Goal: Transaction & Acquisition: Book appointment/travel/reservation

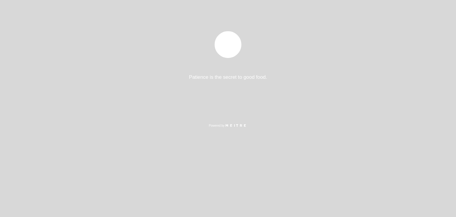
select select "es"
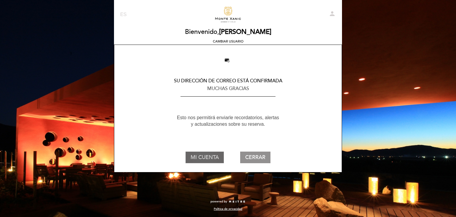
click at [212, 155] on button "MI CUENTA" at bounding box center [204, 156] width 38 height 11
select select "es"
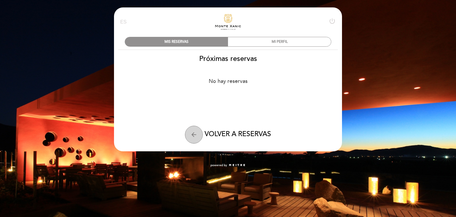
click at [196, 135] on icon "arrow_back" at bounding box center [193, 134] width 7 height 7
select select "es"
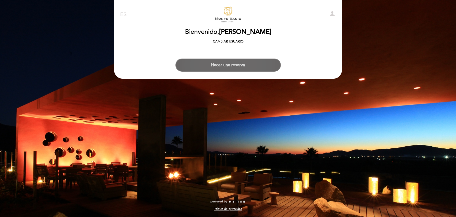
click at [225, 69] on button "Hacer una reserva" at bounding box center [227, 64] width 105 height 13
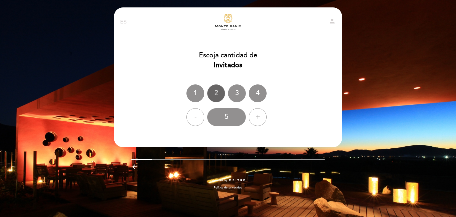
click at [216, 94] on div "2" at bounding box center [216, 93] width 18 height 18
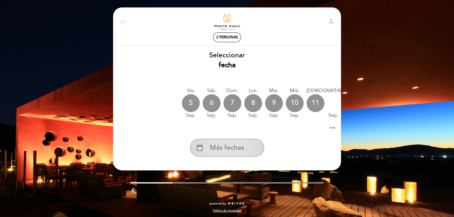
click at [230, 149] on span "Más fechas" at bounding box center [227, 148] width 34 height 10
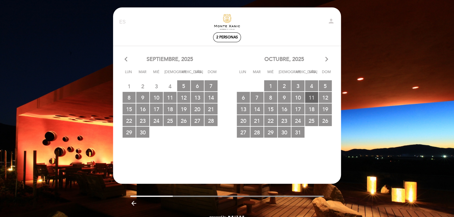
click at [308, 98] on span "11 RESERVAS DISPONIBLES" at bounding box center [311, 97] width 13 height 11
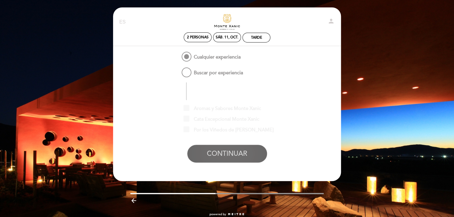
click at [239, 153] on button "CONTINUAR" at bounding box center [227, 153] width 80 height 18
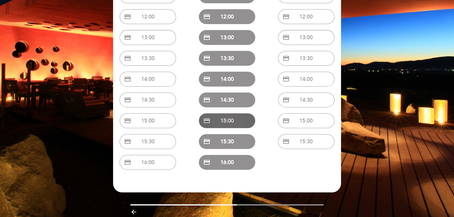
scroll to position [89, 0]
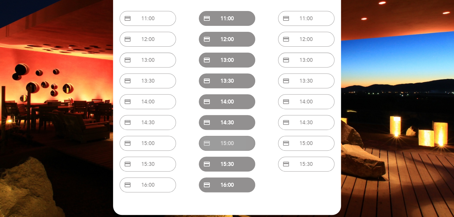
click at [230, 143] on button "credit_card 15:00" at bounding box center [227, 143] width 56 height 15
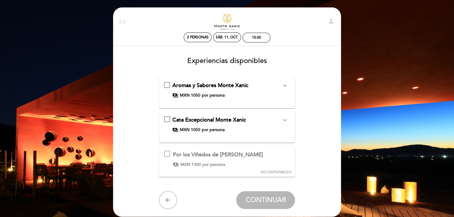
click at [171, 155] on div "Por los Viñedos de [PERSON_NAME] Esta experiencia no está disponible para la fe…" at bounding box center [213, 158] width 99 height 17
click at [166, 152] on div at bounding box center [167, 153] width 6 height 6
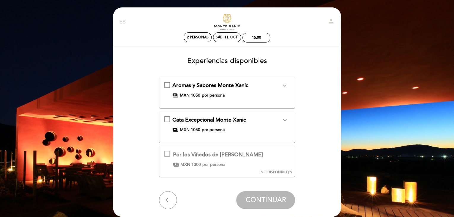
click at [166, 152] on div at bounding box center [167, 153] width 6 height 6
click at [168, 153] on div at bounding box center [167, 153] width 6 height 6
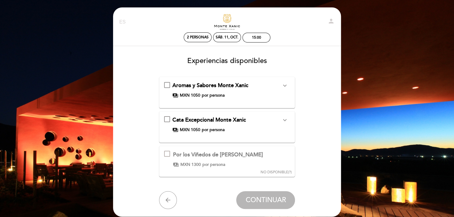
click at [168, 153] on div at bounding box center [167, 153] width 6 height 6
click at [286, 121] on icon "expand_more" at bounding box center [284, 119] width 7 height 7
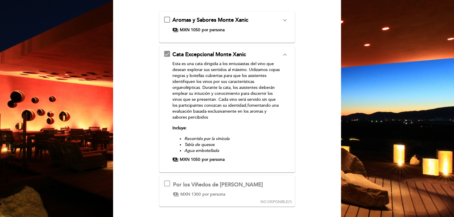
scroll to position [59, 0]
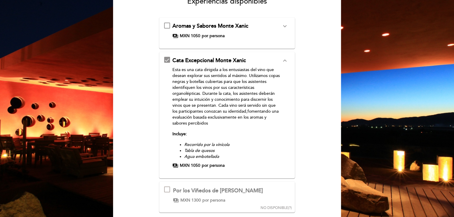
click at [289, 60] on button "expand_less" at bounding box center [284, 61] width 11 height 8
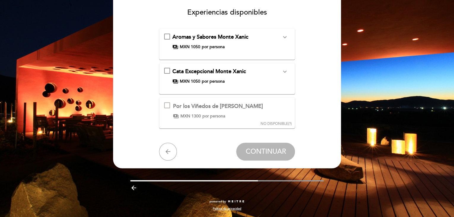
scroll to position [48, 0]
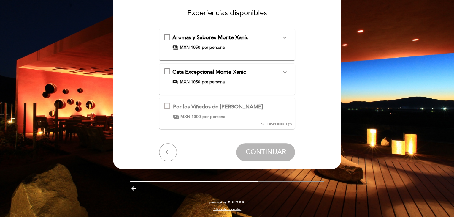
click at [282, 38] on icon "expand_more" at bounding box center [284, 37] width 7 height 7
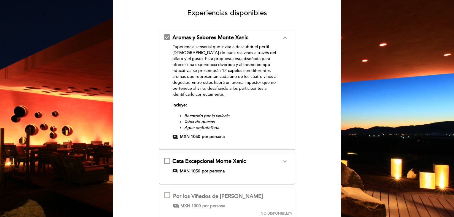
scroll to position [107, 0]
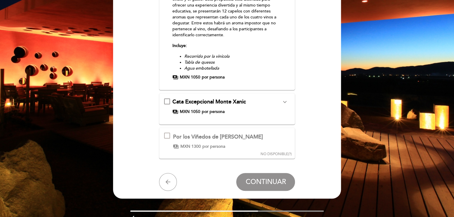
click at [166, 134] on div at bounding box center [167, 135] width 6 height 6
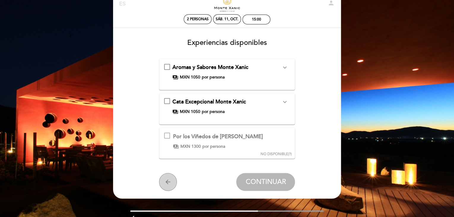
click at [166, 178] on icon "arrow_back" at bounding box center [167, 181] width 7 height 7
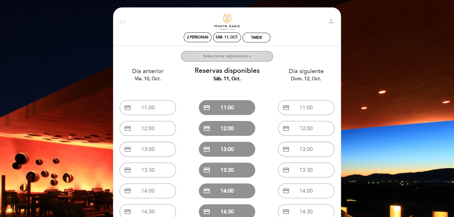
click at [260, 54] on button "Seleccionar experiencia Experiencias preferidas:" at bounding box center [227, 56] width 92 height 10
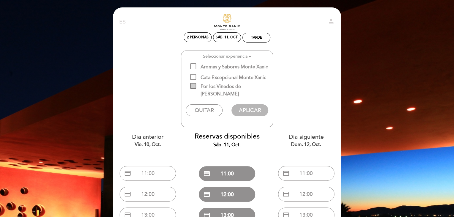
click at [196, 88] on span "Por los Viñedos de [PERSON_NAME]" at bounding box center [231, 86] width 82 height 7
click at [194, 87] on input "Por los Viñedos de [PERSON_NAME]" at bounding box center [192, 85] width 4 height 4
checkbox input "true"
click at [258, 109] on button "APLICAR" at bounding box center [249, 110] width 36 height 12
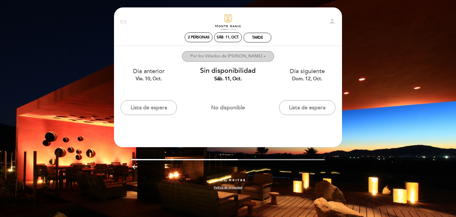
click at [259, 58] on span "Seleccionar experiencia Experiencias preferidas: 1 Por los Viñedos de [PERSON_N…" at bounding box center [227, 55] width 75 height 5
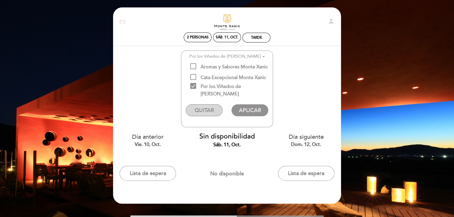
click at [212, 109] on button "QUITAR" at bounding box center [204, 110] width 36 height 12
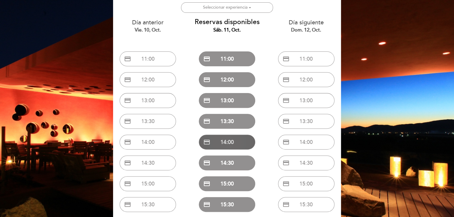
scroll to position [119, 0]
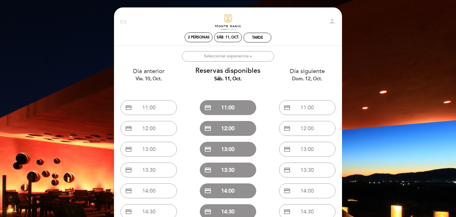
select select "es"
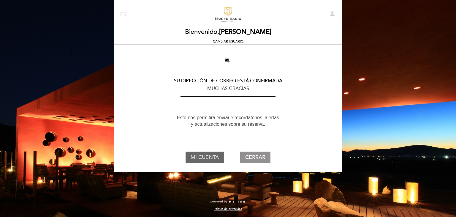
click at [212, 155] on button "MI CUENTA" at bounding box center [204, 156] width 38 height 11
select select "es"
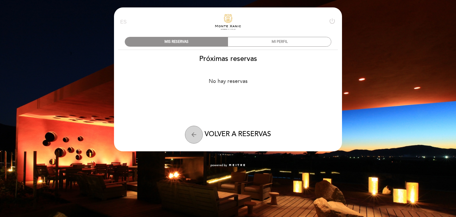
click at [189, 132] on button "arrow_back" at bounding box center [194, 134] width 18 height 18
select select "es"
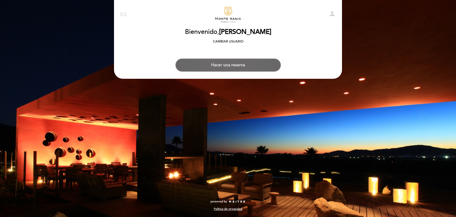
click at [223, 68] on button "Hacer una reserva" at bounding box center [227, 64] width 105 height 13
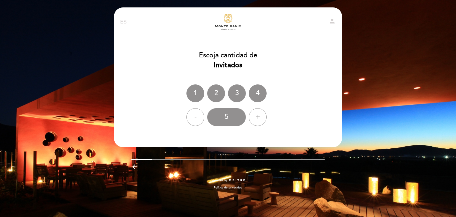
click at [211, 86] on div "2" at bounding box center [216, 93] width 18 height 18
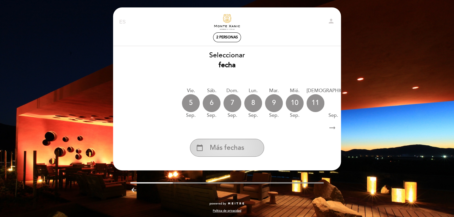
click at [229, 149] on span "Más fechas" at bounding box center [227, 148] width 34 height 10
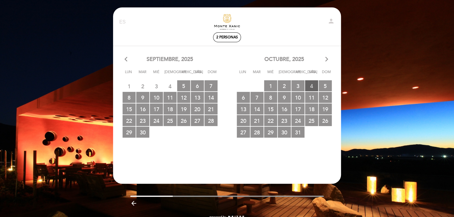
click at [311, 85] on span "4 RESERVAS DISPONIBLES" at bounding box center [311, 85] width 13 height 11
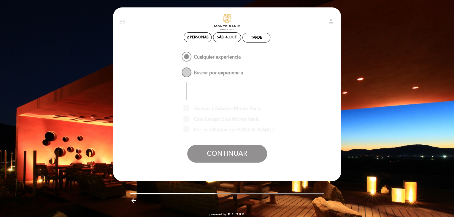
click at [224, 73] on span "Buscar por experiencia" at bounding box center [211, 69] width 63 height 7
click at [178, 70] on input "Buscar por experiencia" at bounding box center [176, 68] width 4 height 4
radio input "false"
radio input "true"
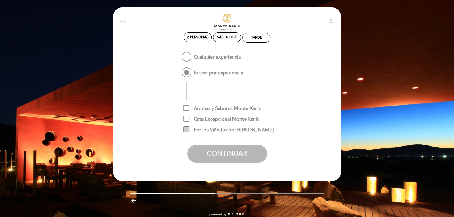
click at [221, 128] on span "Por los Viñedos de [PERSON_NAME]" at bounding box center [228, 129] width 90 height 7
click at [187, 128] on input "Por los Viñedos de [PERSON_NAME]" at bounding box center [185, 128] width 4 height 4
checkbox input "true"
drag, startPoint x: 252, startPoint y: 151, endPoint x: 273, endPoint y: 147, distance: 20.8
click at [252, 151] on button "CONTINUAR" at bounding box center [227, 153] width 80 height 18
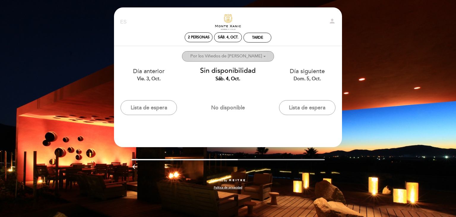
click at [239, 53] on ng-container "Por los Viñedos de [PERSON_NAME]" at bounding box center [226, 55] width 72 height 5
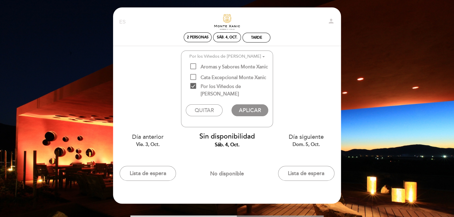
click at [191, 89] on span "Por los Viñedos de [PERSON_NAME]" at bounding box center [231, 86] width 82 height 7
click at [191, 87] on input "Por los Viñedos de [PERSON_NAME]" at bounding box center [192, 85] width 4 height 4
checkbox input "false"
click at [221, 76] on span "Cata Excepcional Monte Xanic" at bounding box center [228, 77] width 76 height 7
click at [194, 76] on input "Cata Excepcional Monte Xanic" at bounding box center [192, 76] width 4 height 4
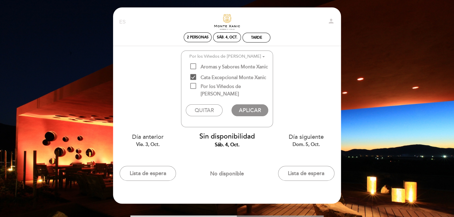
click at [194, 78] on span "Cata Excepcional Monte Xanic" at bounding box center [228, 77] width 76 height 7
click at [194, 78] on input "Cata Excepcional Monte Xanic" at bounding box center [192, 76] width 4 height 4
checkbox input "false"
click at [201, 66] on span "Aromas y Sabores Monte Xanic" at bounding box center [229, 66] width 78 height 7
click at [194, 66] on input "Aromas y Sabores Monte Xanic" at bounding box center [192, 65] width 4 height 4
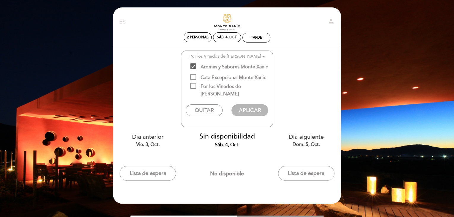
checkbox input "true"
drag, startPoint x: 268, startPoint y: 115, endPoint x: 262, endPoint y: 111, distance: 7.8
click at [267, 115] on div "QUITAR APLICAR" at bounding box center [226, 112] width 91 height 28
click at [258, 106] on button "APLICAR" at bounding box center [249, 110] width 36 height 12
